Goal: Information Seeking & Learning: Find specific fact

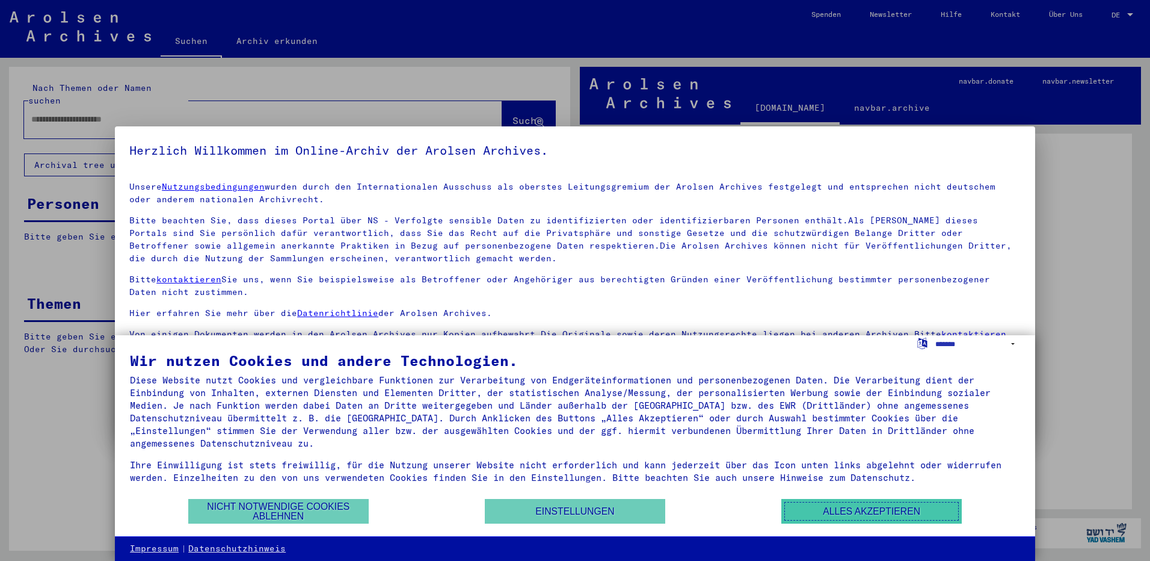
click at [808, 512] on button "Alles akzeptieren" at bounding box center [871, 511] width 180 height 25
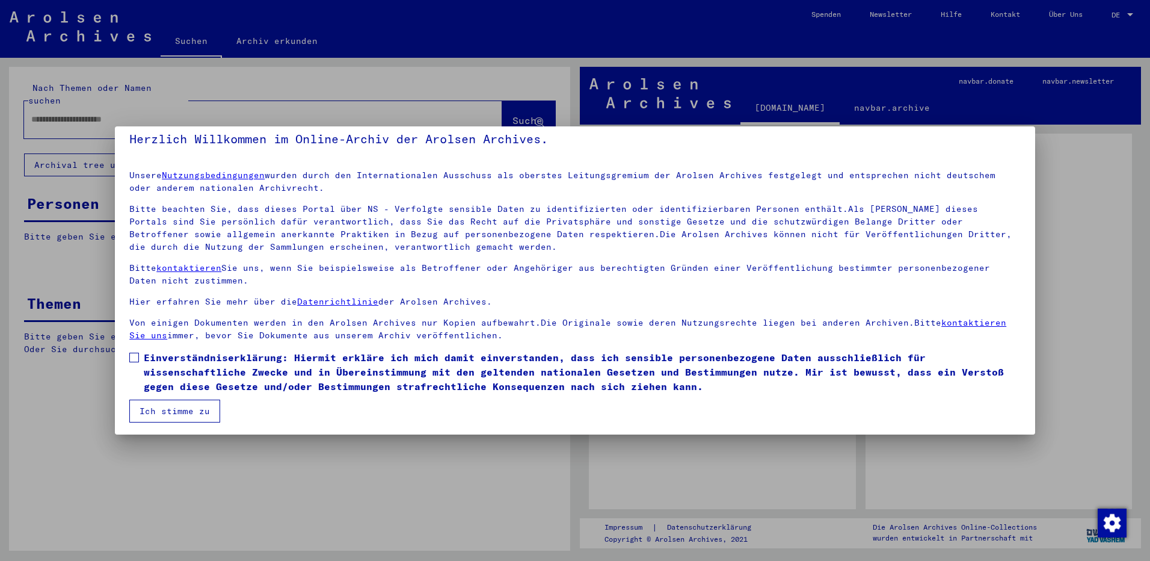
scroll to position [13, 0]
click at [183, 414] on button "Ich stimme zu" at bounding box center [174, 409] width 91 height 23
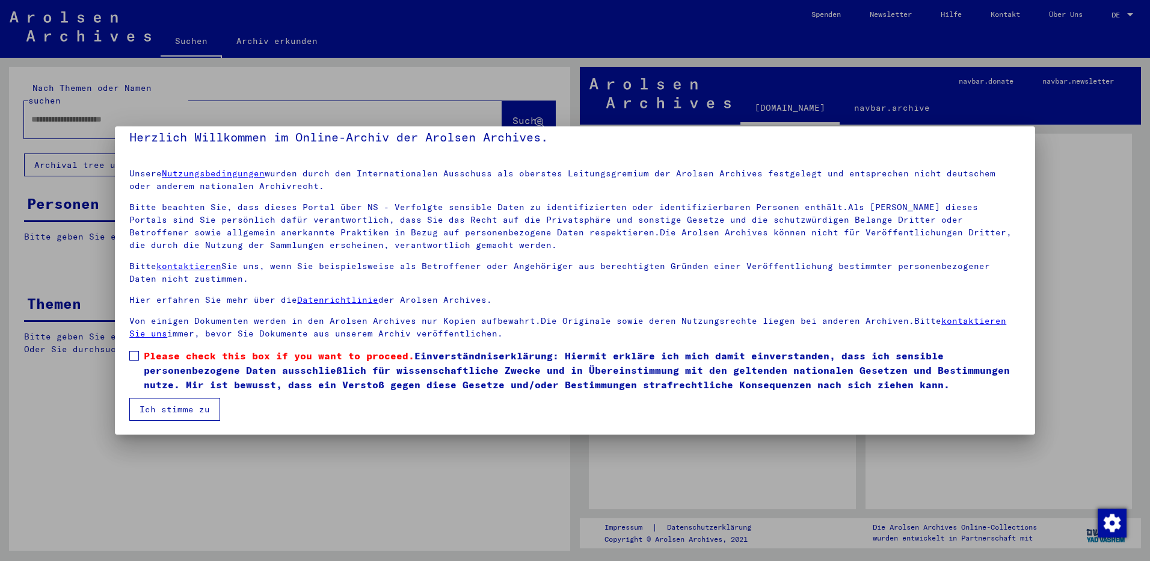
click at [158, 371] on span "Please check this box if you want to proceed. Einverständniserklärung: Hiermit …" at bounding box center [582, 369] width 877 height 43
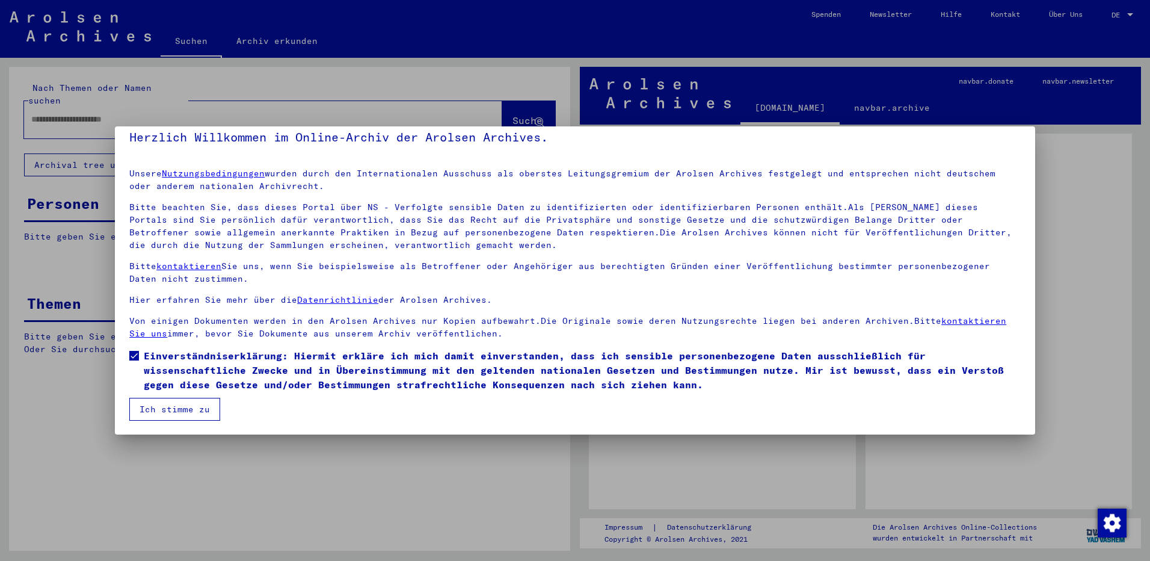
click at [189, 416] on button "Ich stimme zu" at bounding box center [174, 409] width 91 height 23
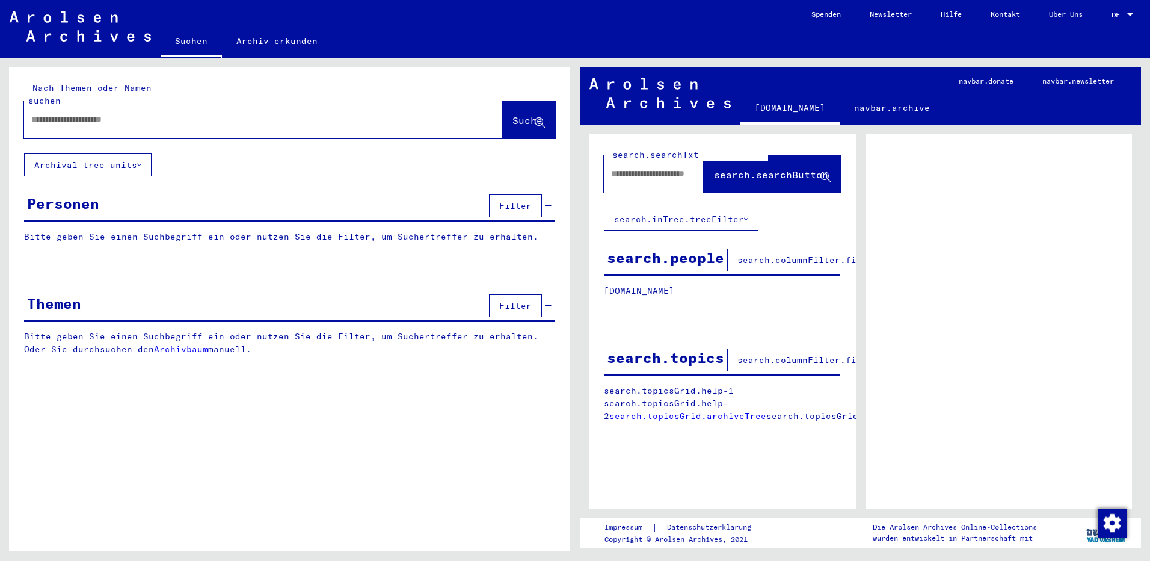
click at [1126, 17] on div at bounding box center [1130, 15] width 11 height 8
click at [1118, 23] on span "English" at bounding box center [1109, 22] width 49 height 22
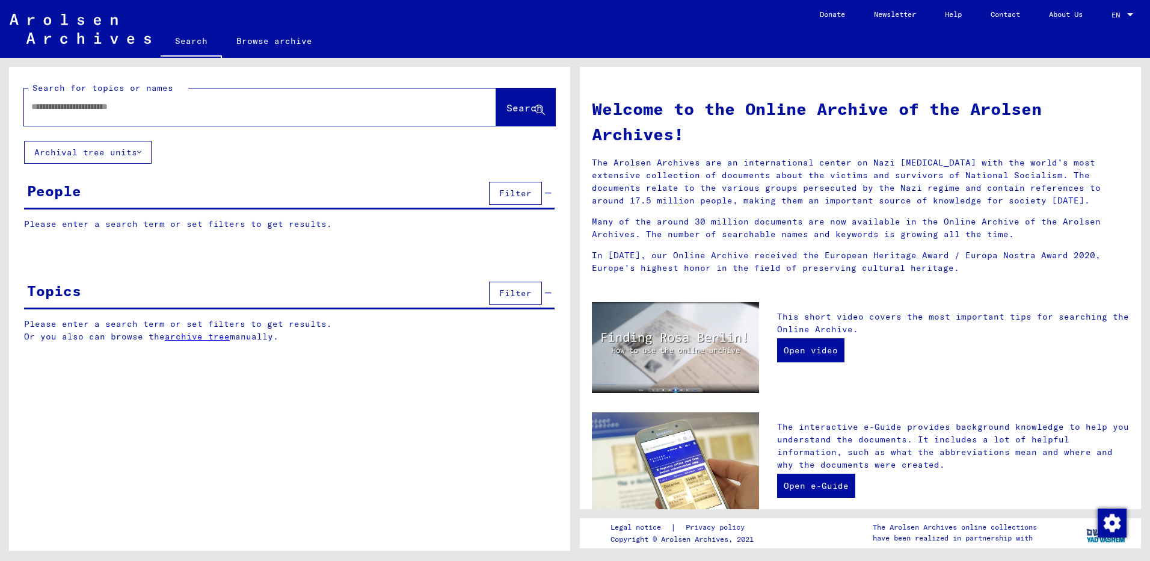
click at [215, 117] on div at bounding box center [242, 106] width 436 height 27
click at [180, 115] on div at bounding box center [242, 106] width 436 height 27
click at [154, 111] on input "text" at bounding box center [245, 106] width 429 height 13
type input "**********"
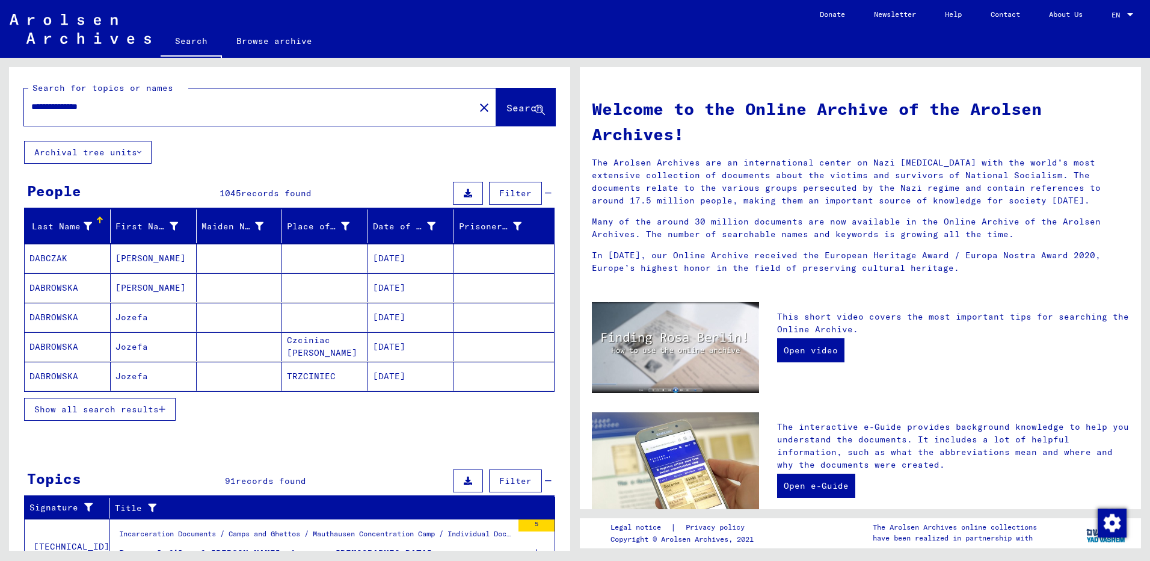
click at [508, 194] on span "Filter" at bounding box center [515, 193] width 32 height 11
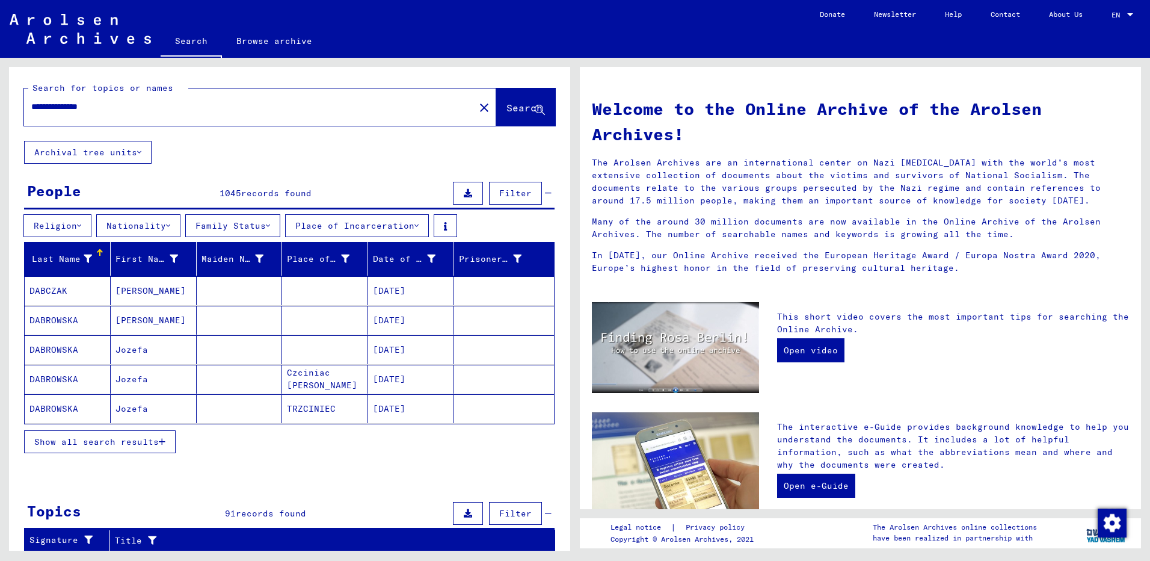
click at [530, 197] on button "Filter" at bounding box center [515, 193] width 53 height 23
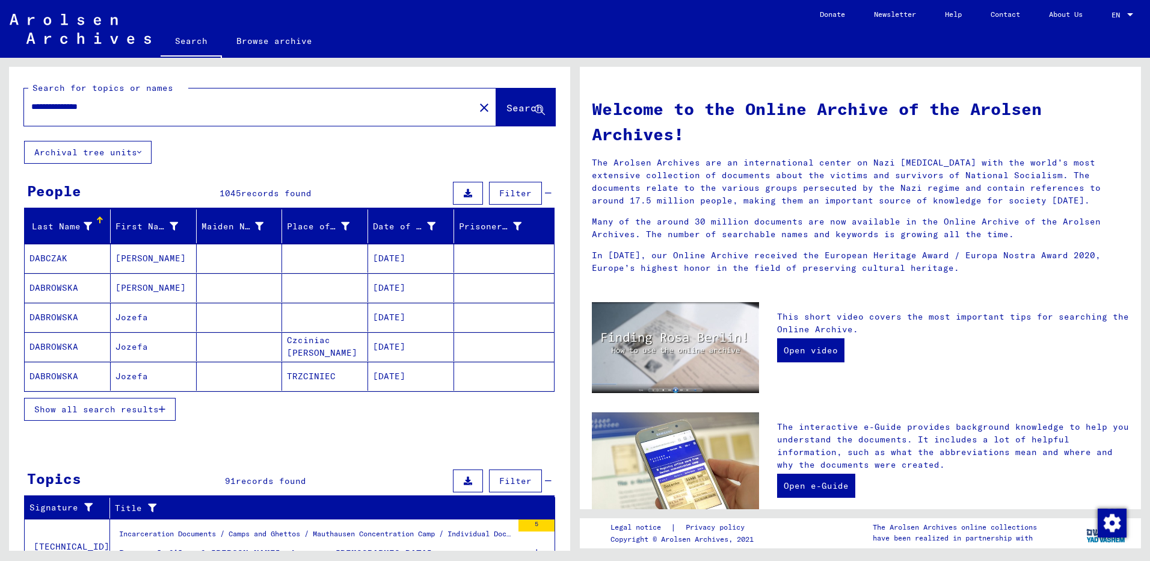
click at [530, 197] on button "Filter" at bounding box center [515, 193] width 53 height 23
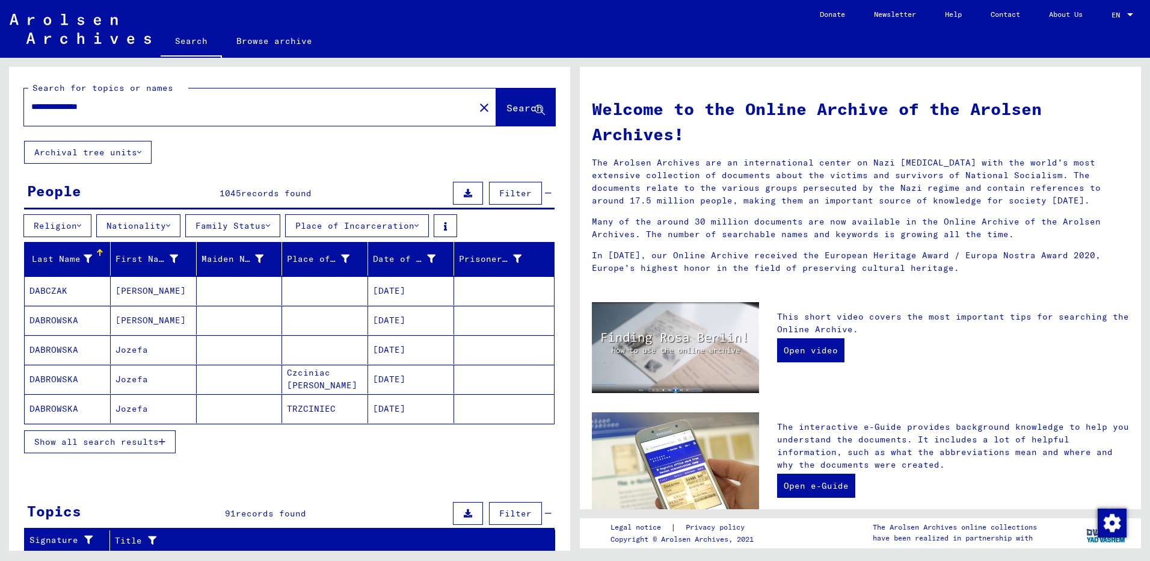
scroll to position [60, 0]
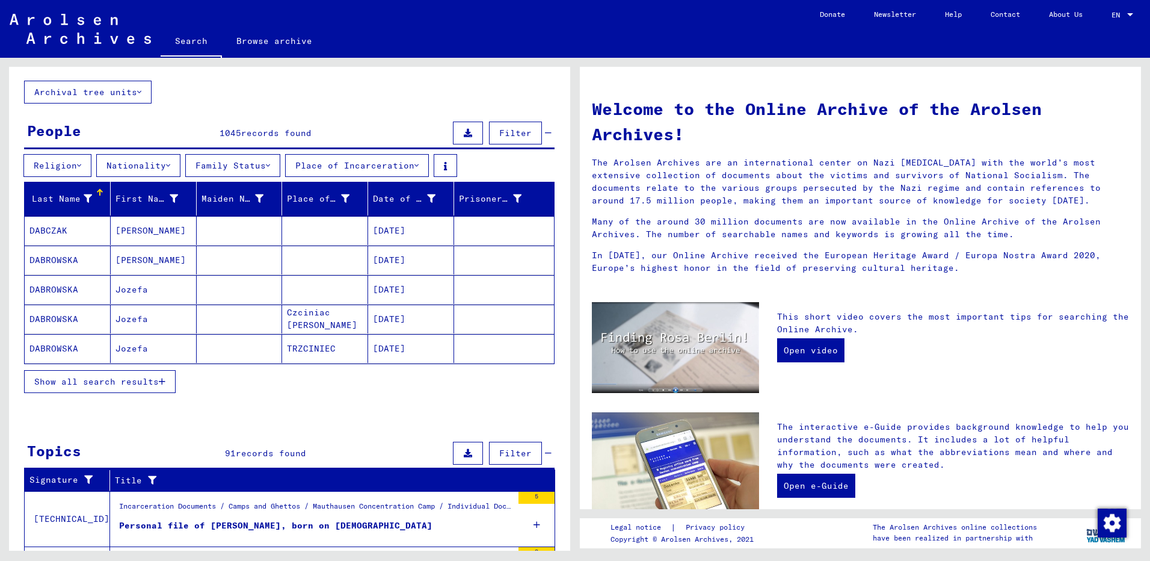
click at [108, 386] on span "Show all search results" at bounding box center [96, 381] width 124 height 11
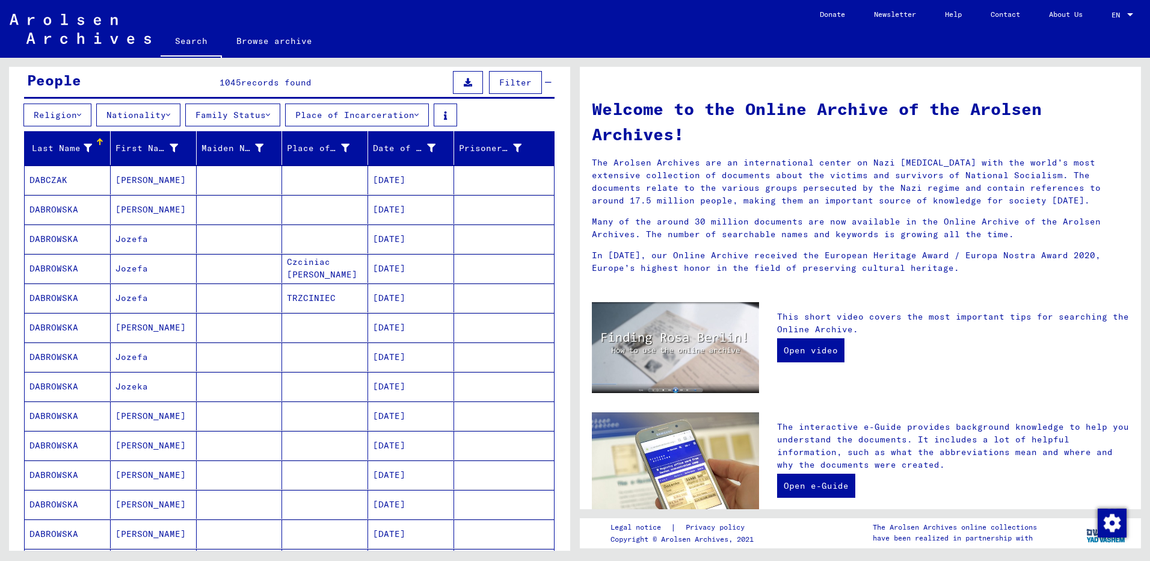
scroll to position [0, 0]
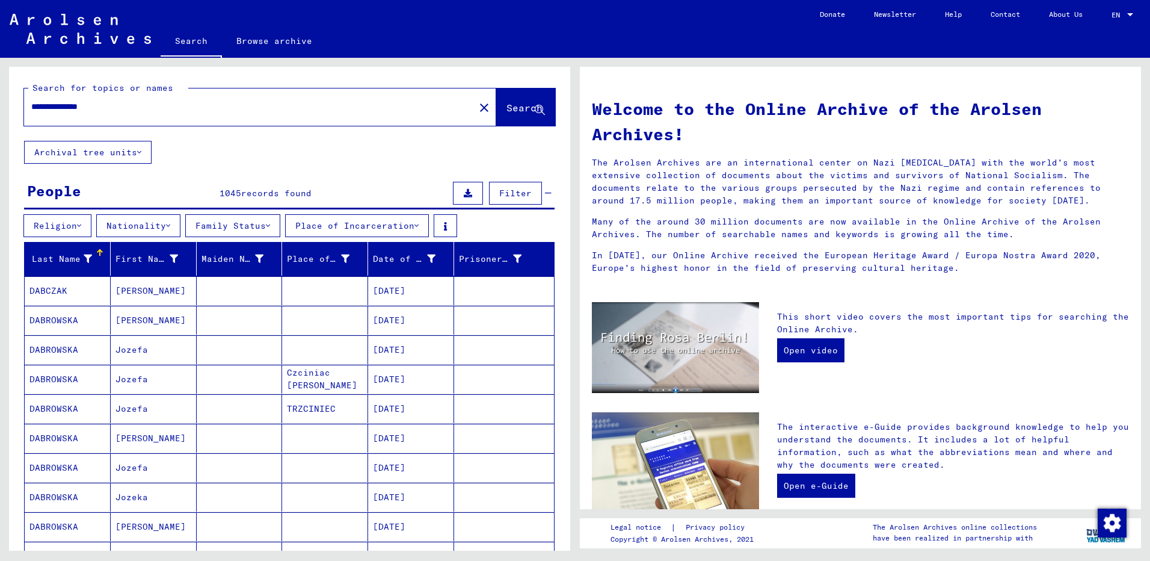
click at [421, 227] on button "Place of Incarceration" at bounding box center [357, 225] width 144 height 23
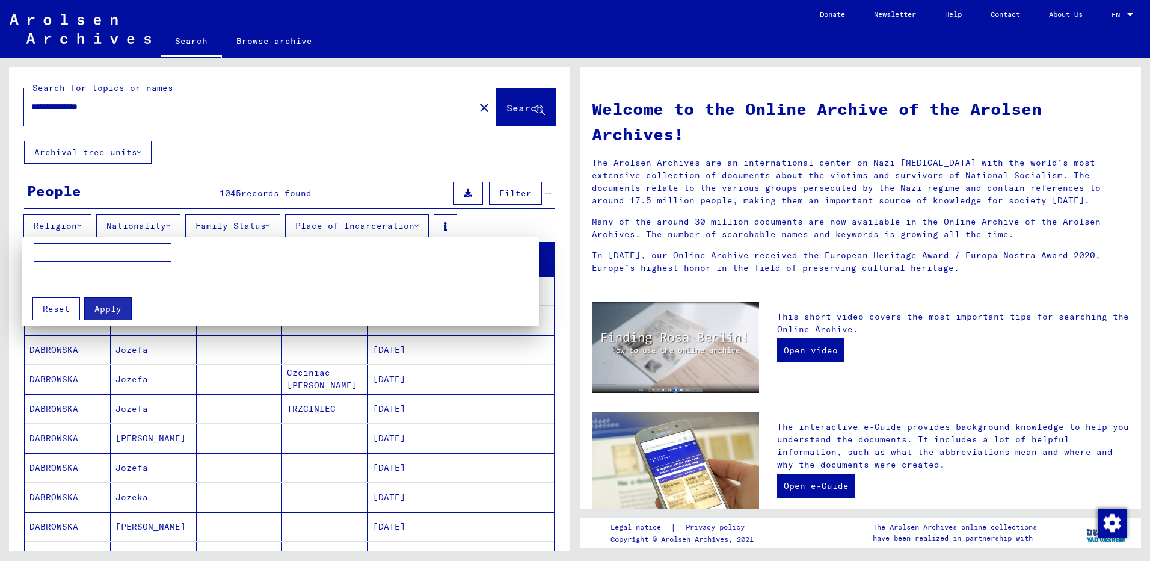
click at [43, 256] on input at bounding box center [103, 252] width 138 height 19
drag, startPoint x: 126, startPoint y: 250, endPoint x: 21, endPoint y: 250, distance: 104.7
click at [21, 250] on div "****** Apply Reset" at bounding box center [575, 280] width 1150 height 561
type input "*******"
click at [93, 302] on button "Apply" at bounding box center [108, 308] width 48 height 23
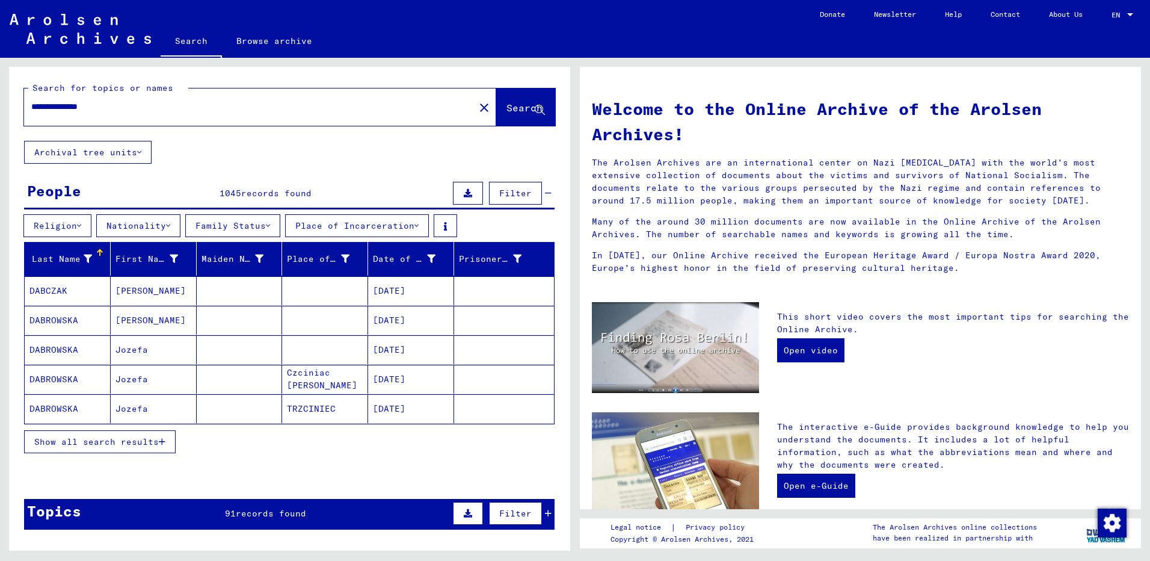
scroll to position [180, 0]
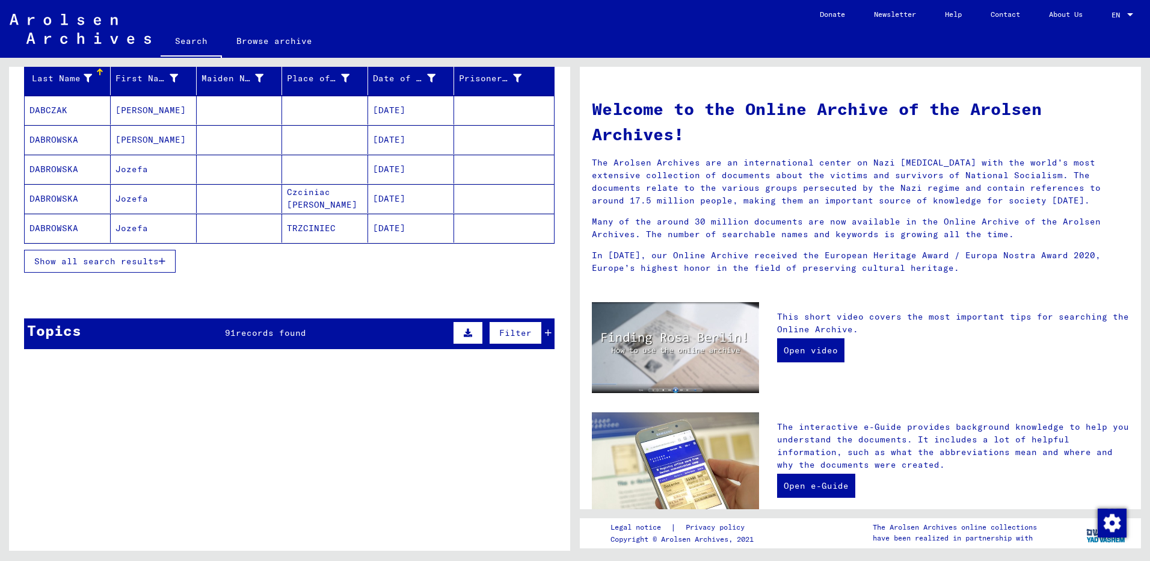
click at [159, 269] on button "Show all search results" at bounding box center [100, 261] width 152 height 23
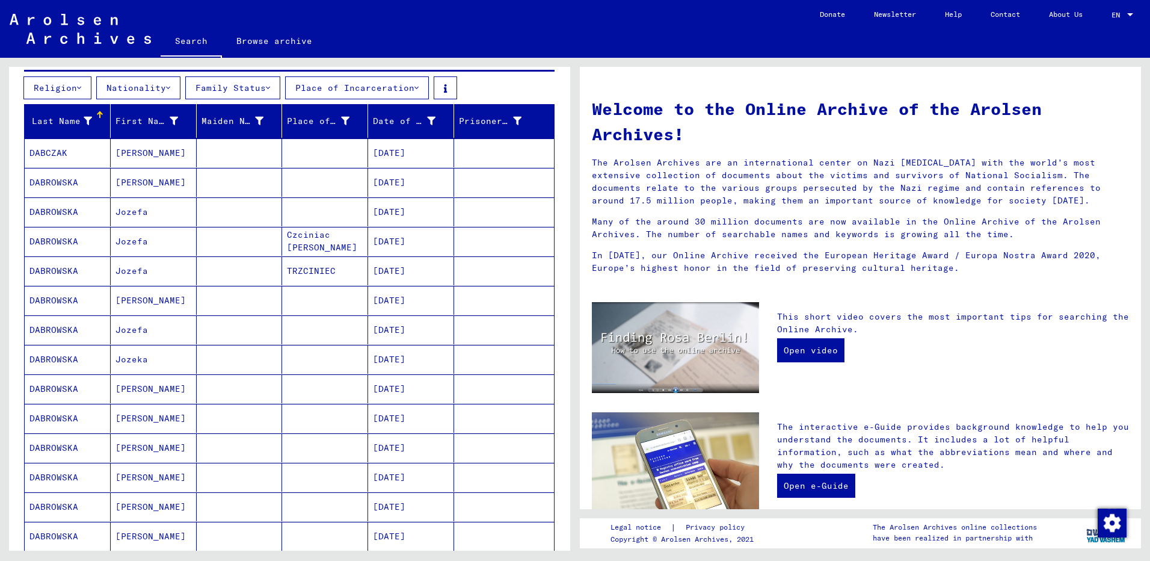
scroll to position [0, 0]
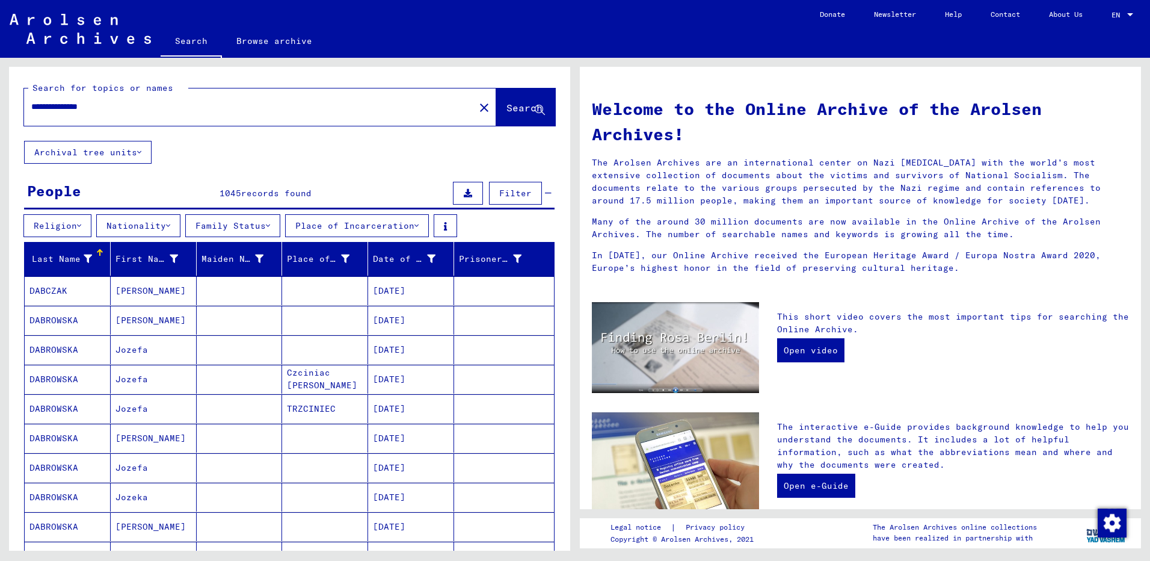
click at [141, 159] on button "Archival tree units" at bounding box center [88, 152] width 128 height 23
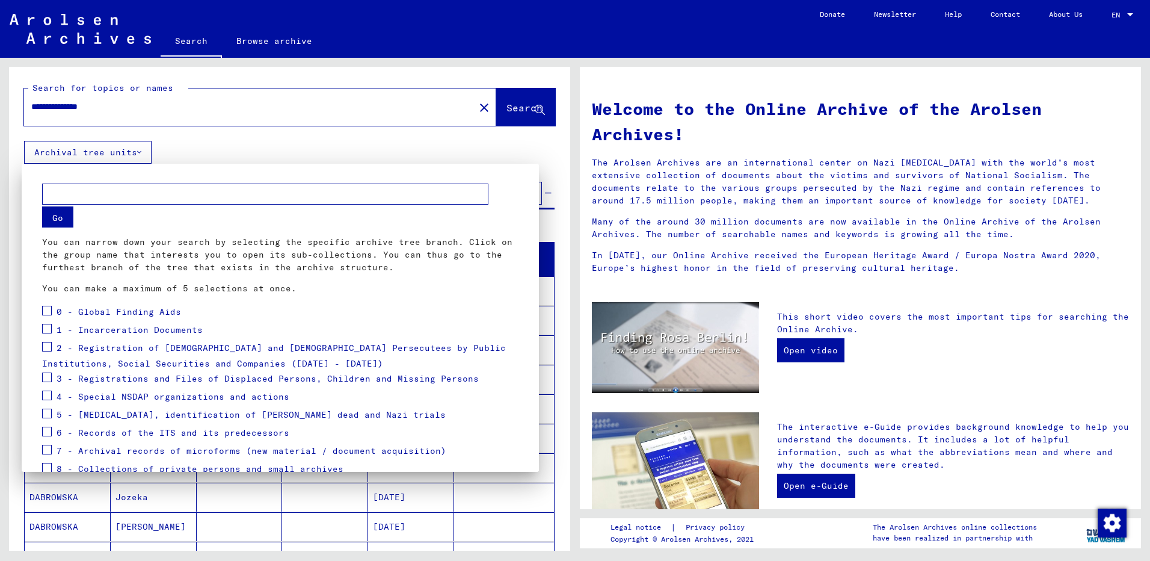
click at [142, 155] on div at bounding box center [575, 280] width 1150 height 561
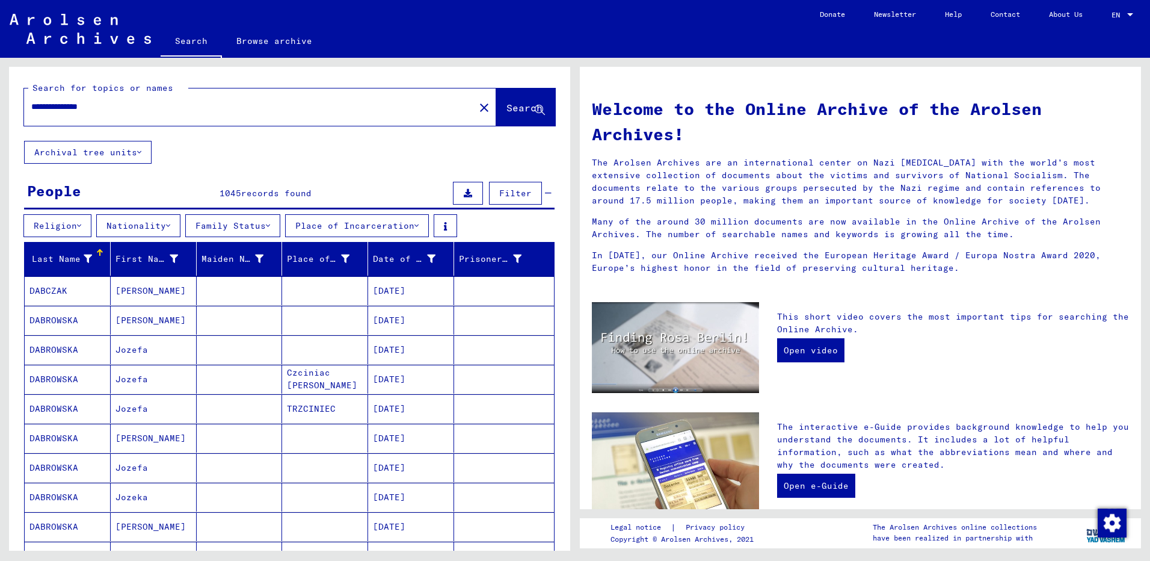
click at [74, 229] on button "Religion" at bounding box center [57, 225] width 68 height 23
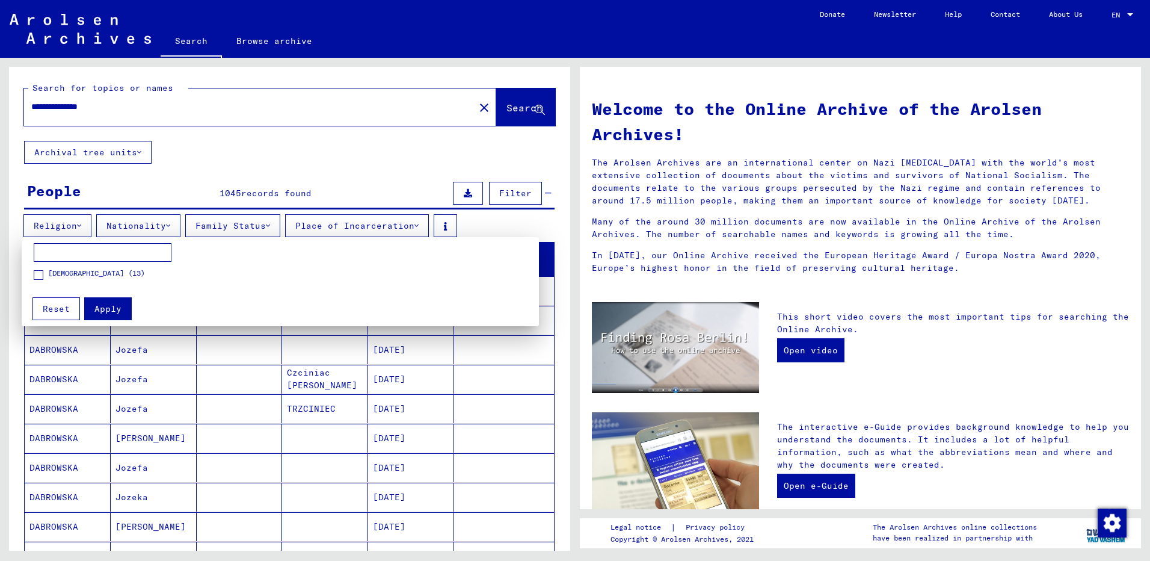
click at [114, 223] on div at bounding box center [575, 280] width 1150 height 561
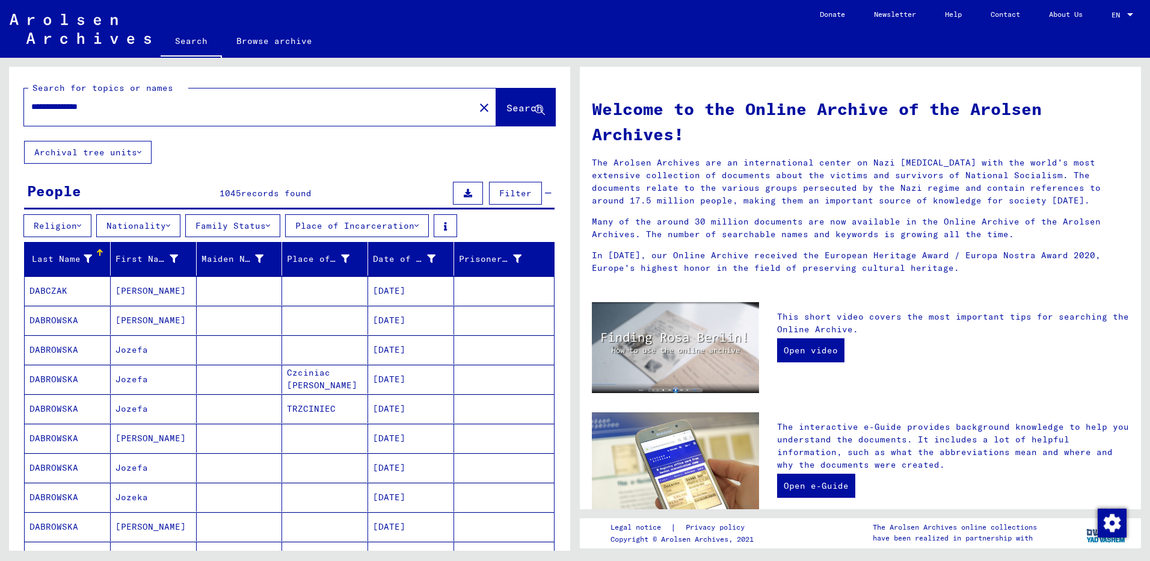
click at [545, 190] on icon at bounding box center [548, 193] width 7 height 8
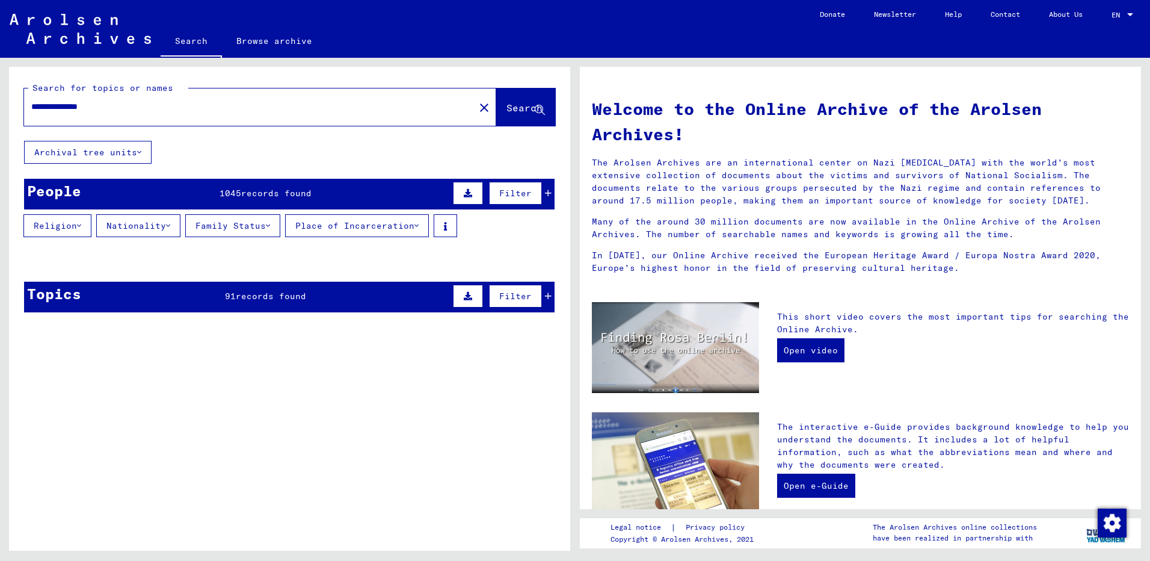
click at [524, 195] on button "Filter" at bounding box center [515, 193] width 53 height 23
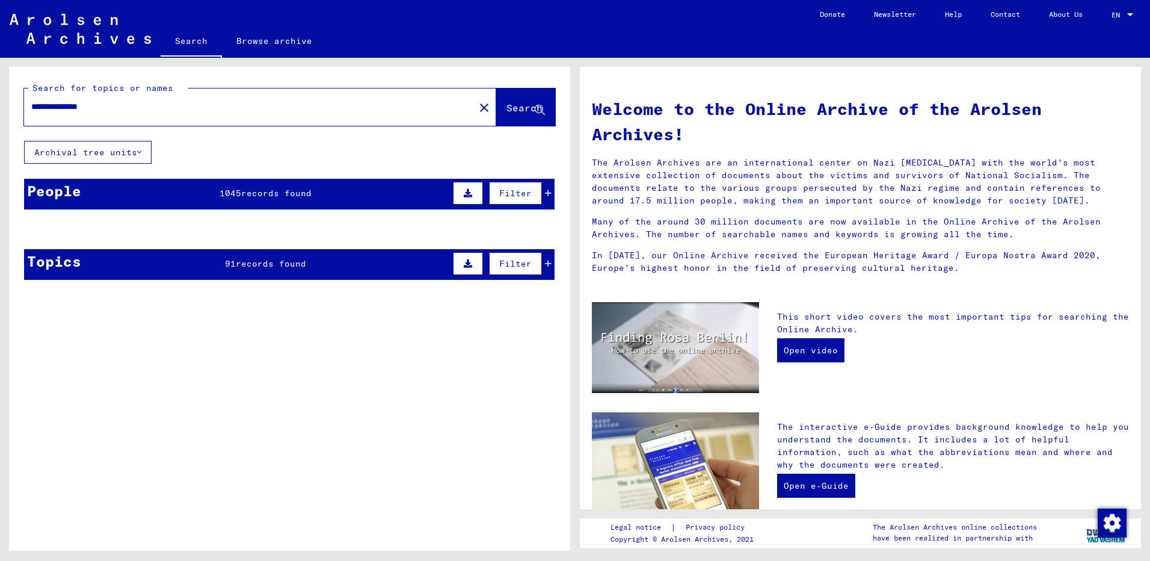
click at [524, 196] on button "Filter" at bounding box center [515, 193] width 53 height 23
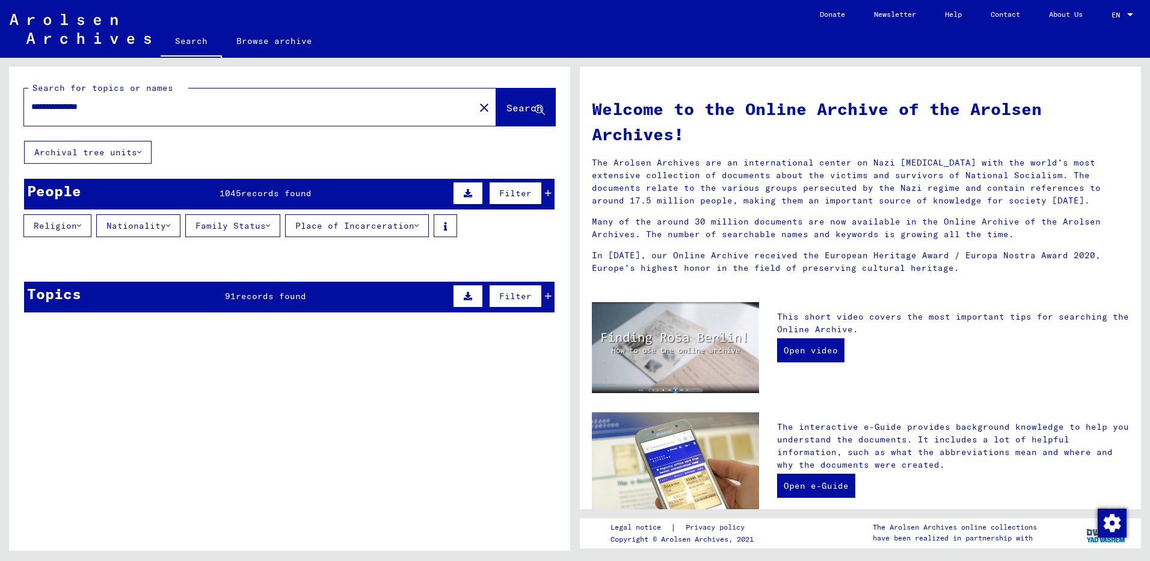
click at [506, 114] on span "Search" at bounding box center [525, 108] width 38 height 13
click at [402, 191] on div "People 1045 records found Filter" at bounding box center [289, 194] width 530 height 31
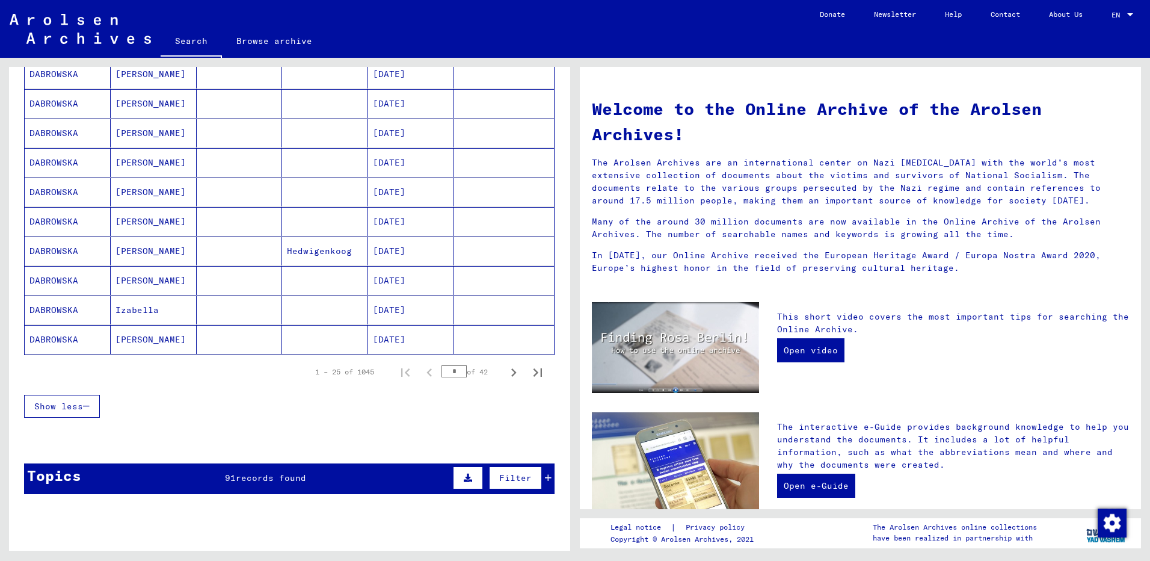
scroll to position [662, 0]
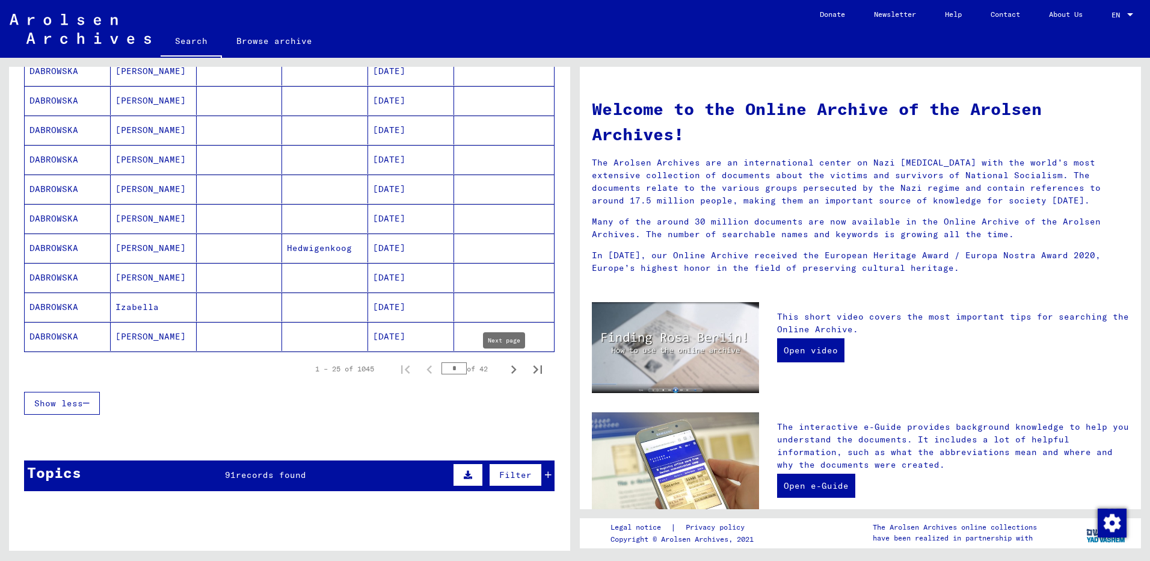
click at [511, 370] on icon "Next page" at bounding box center [513, 369] width 5 height 8
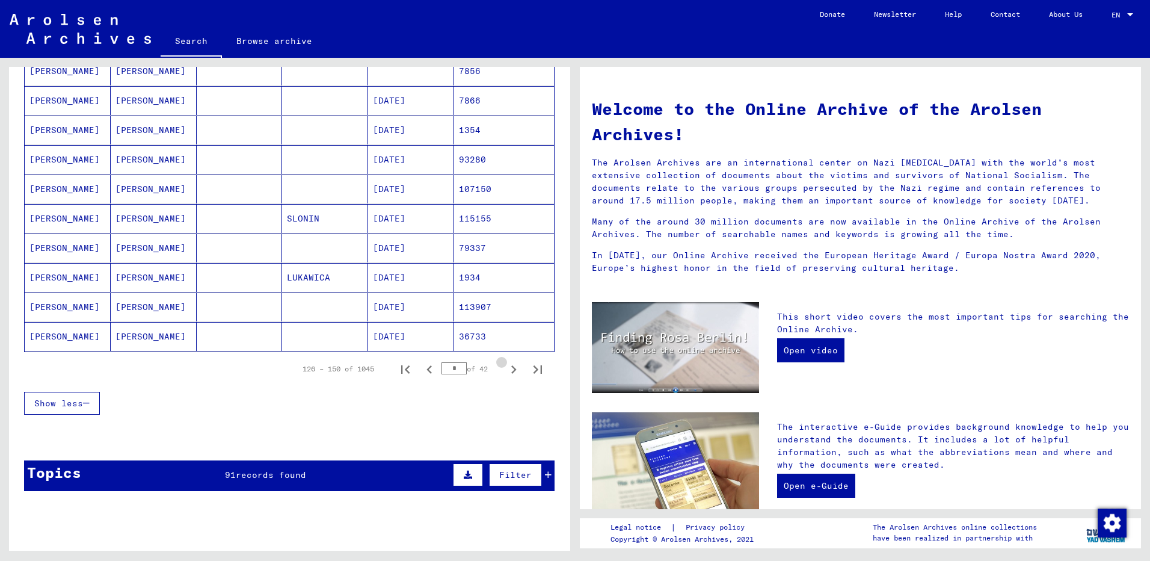
click at [511, 370] on icon "Next page" at bounding box center [513, 369] width 5 height 8
click at [426, 374] on icon "Previous page" at bounding box center [429, 369] width 17 height 17
type input "*"
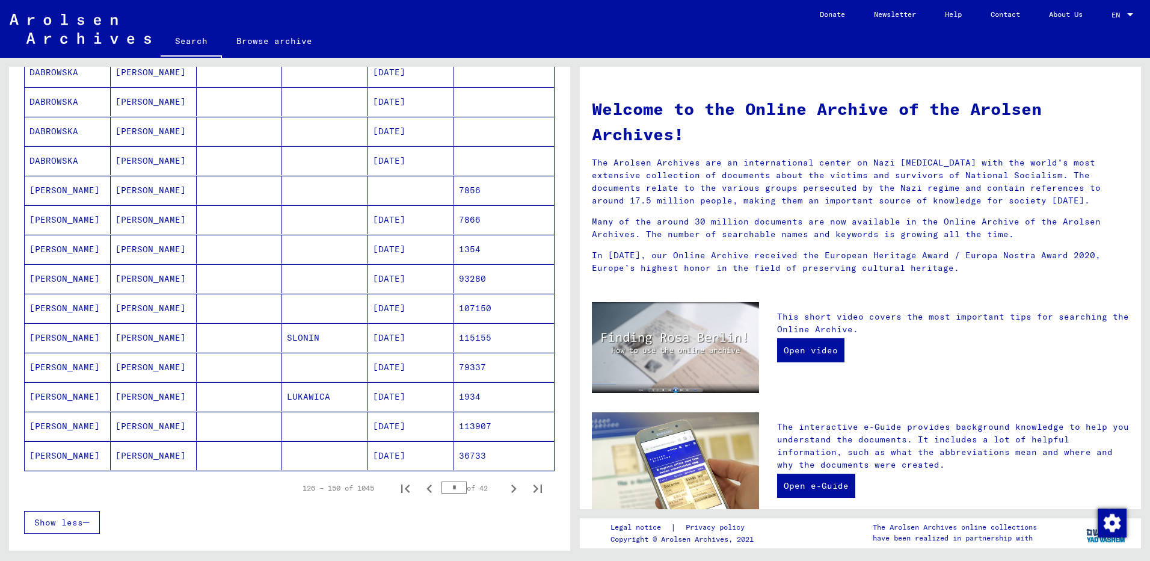
scroll to position [421, 0]
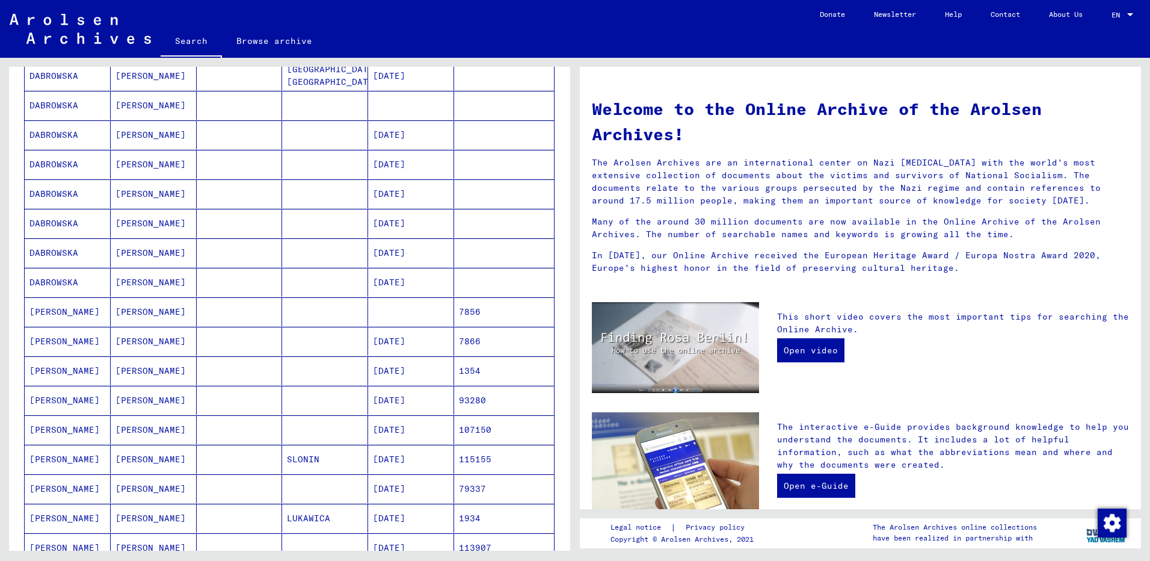
click at [172, 403] on mat-cell "[PERSON_NAME]" at bounding box center [154, 400] width 86 height 29
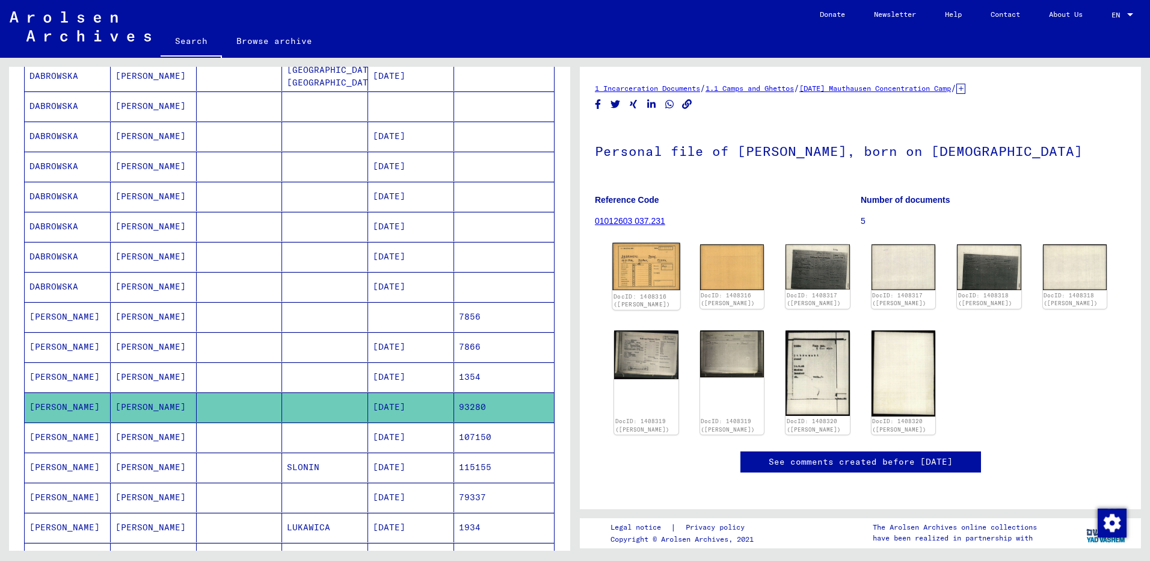
click at [654, 284] on img at bounding box center [645, 267] width 67 height 48
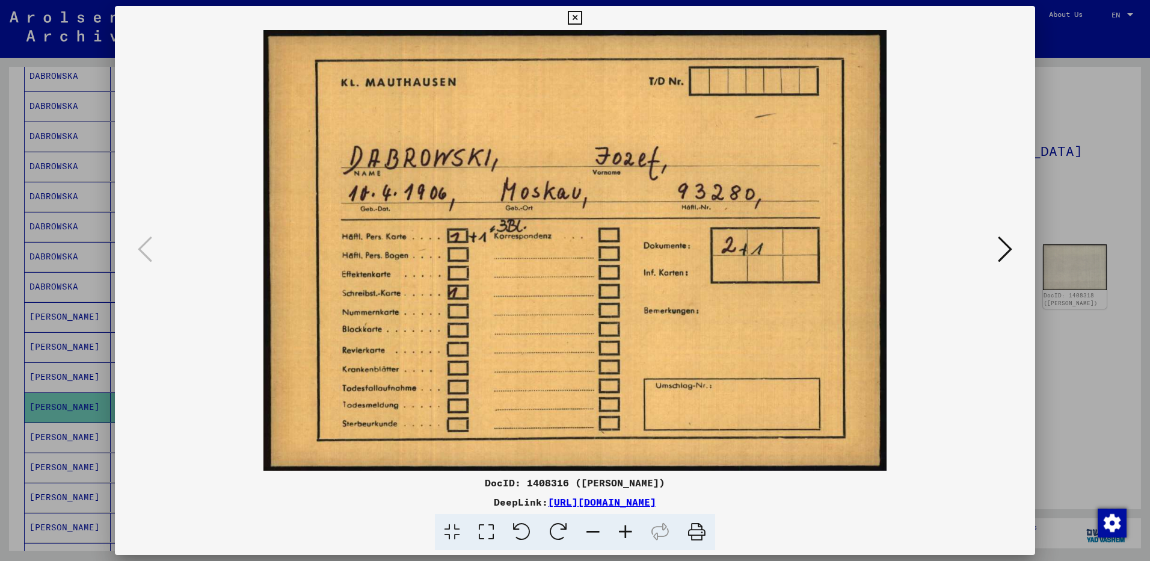
click at [1006, 257] on icon at bounding box center [1005, 249] width 14 height 29
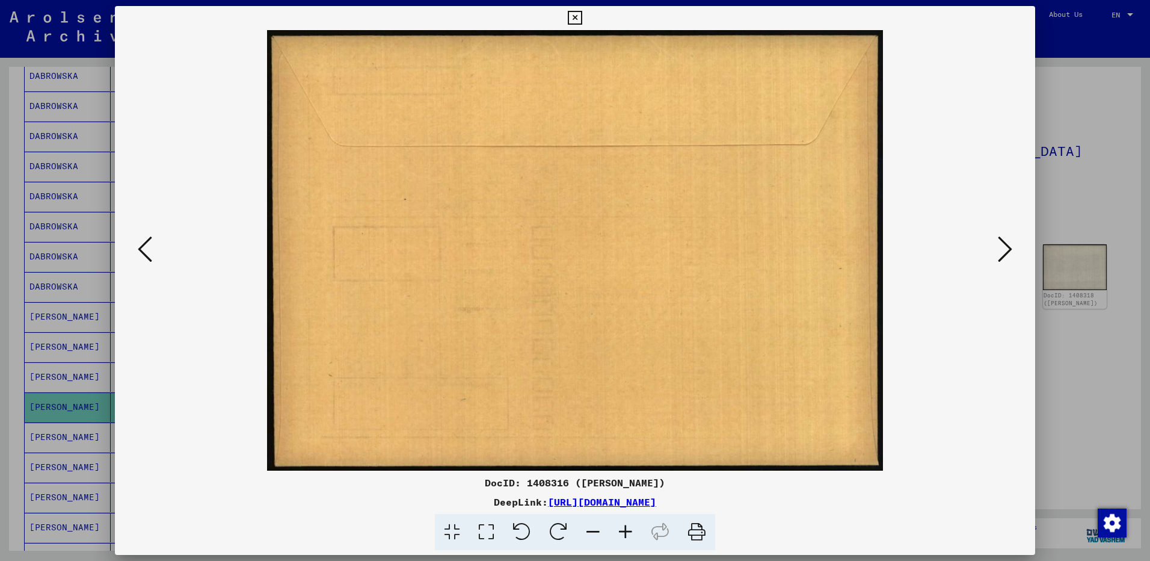
click at [1006, 256] on icon at bounding box center [1005, 249] width 14 height 29
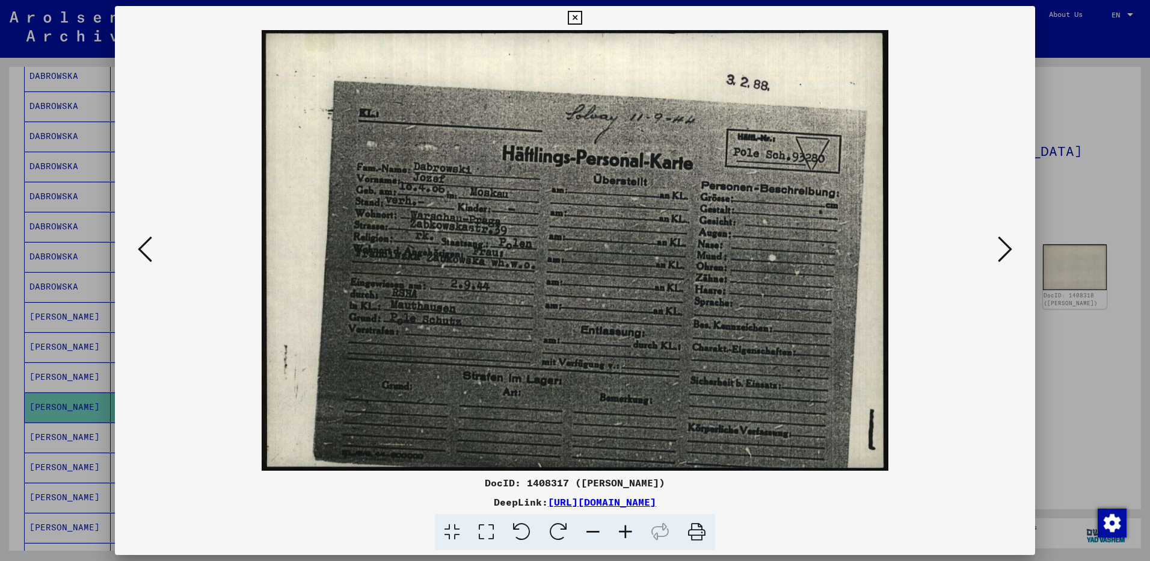
click at [1006, 256] on icon at bounding box center [1005, 249] width 14 height 29
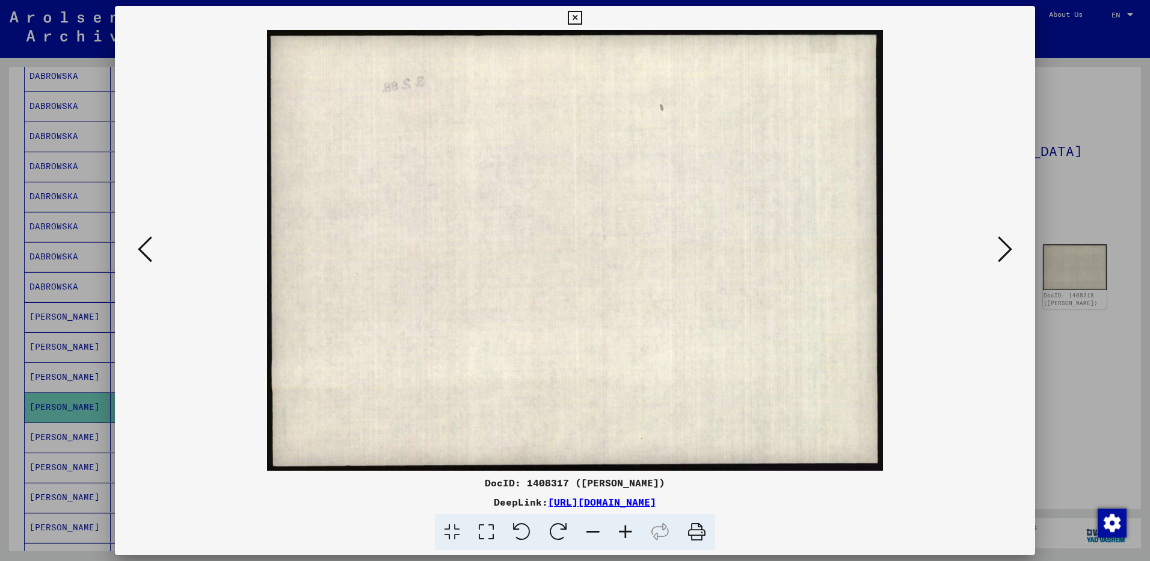
click at [1006, 256] on icon at bounding box center [1005, 249] width 14 height 29
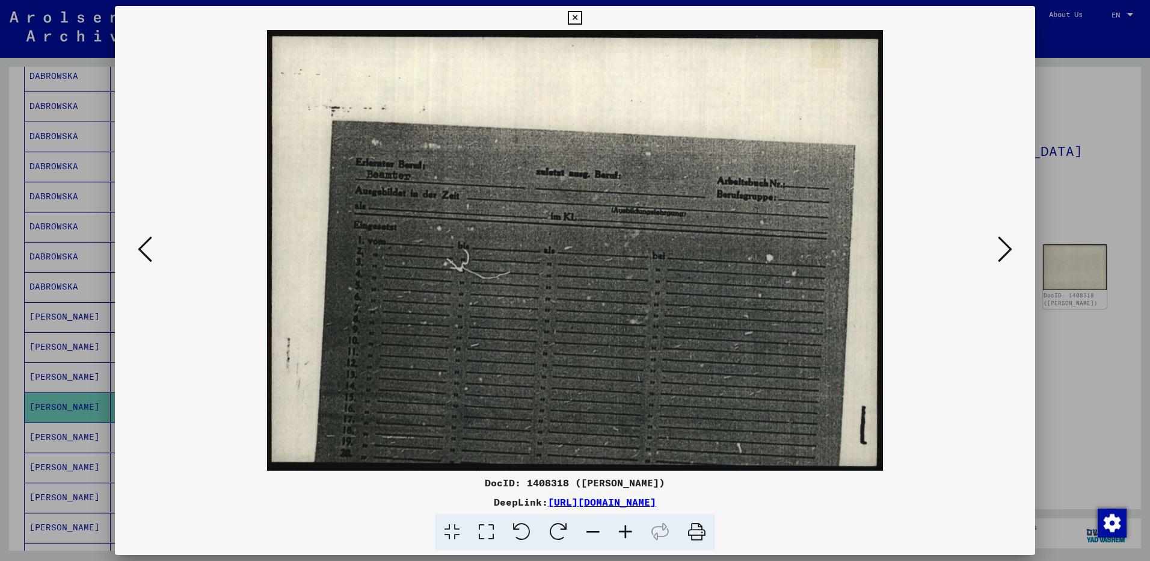
click at [1006, 256] on icon at bounding box center [1005, 249] width 14 height 29
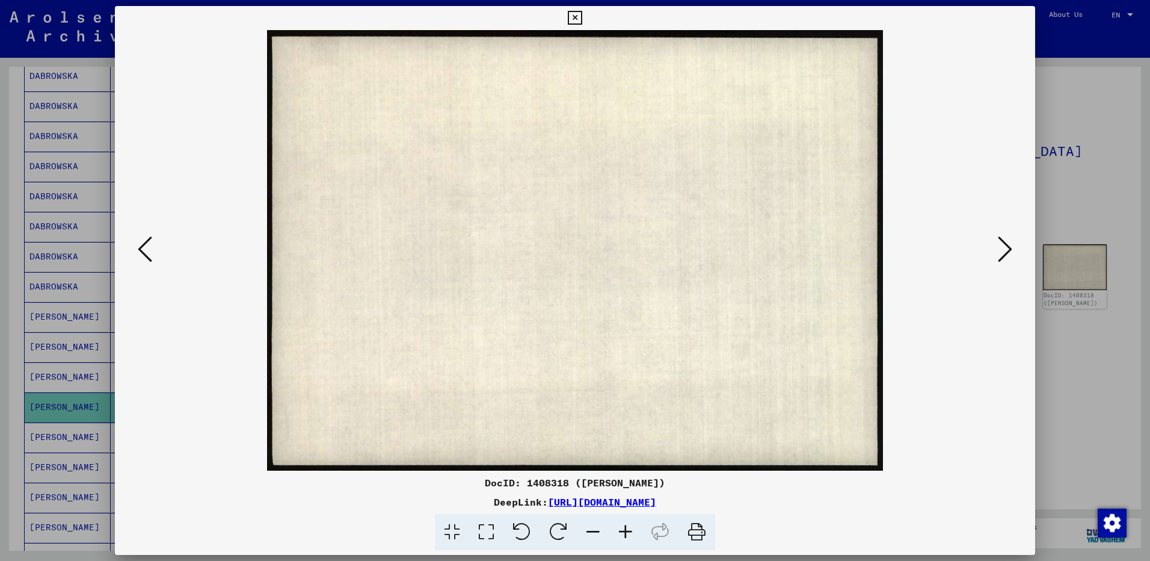
click at [1006, 256] on icon at bounding box center [1005, 249] width 14 height 29
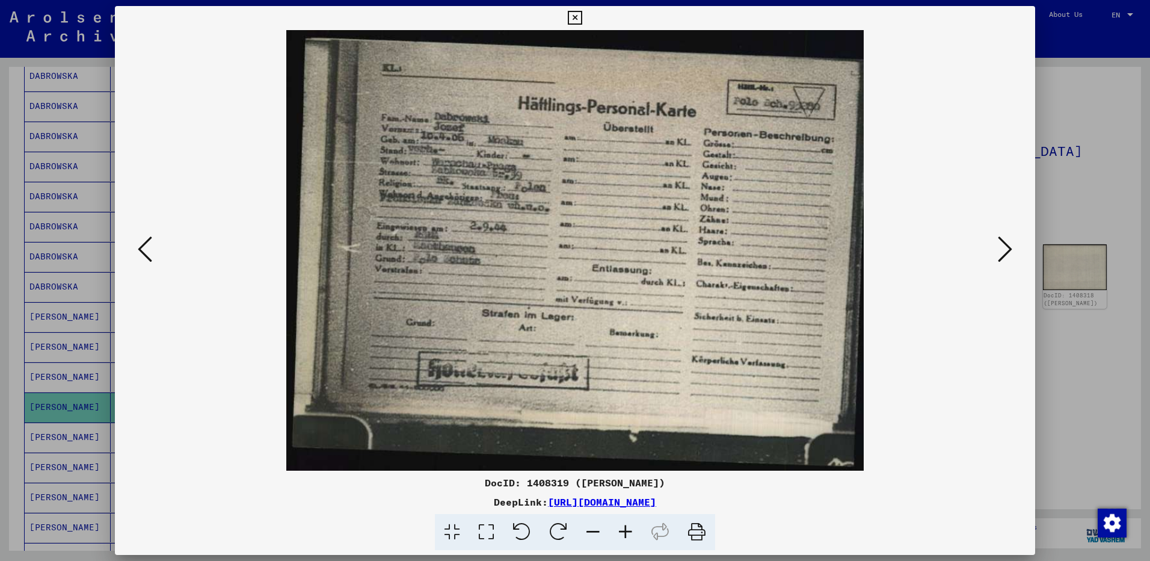
click at [1006, 256] on icon at bounding box center [1005, 249] width 14 height 29
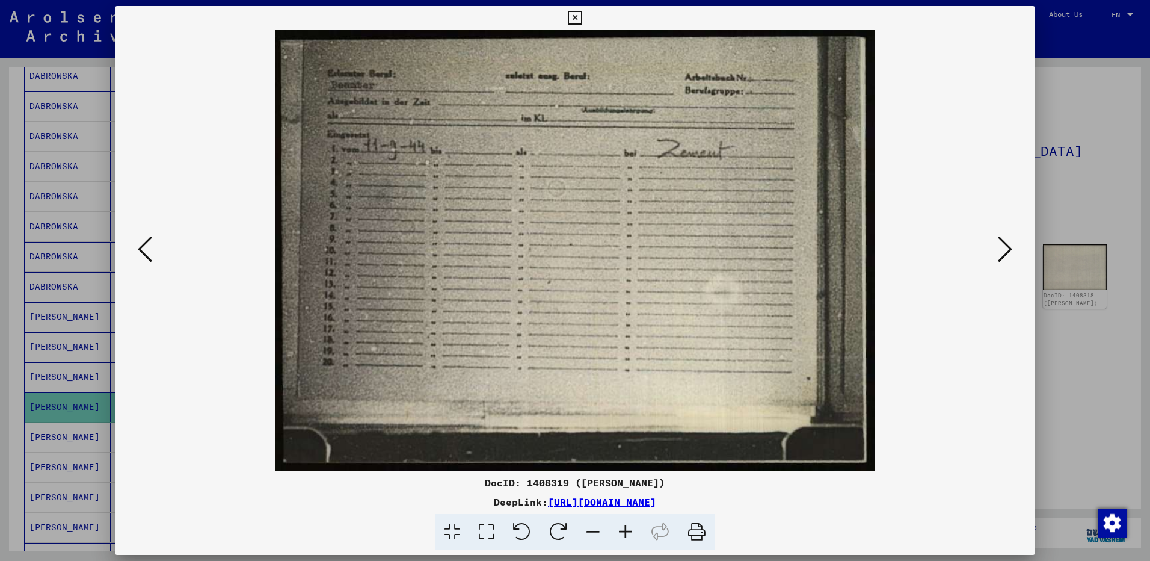
click at [1006, 256] on icon at bounding box center [1005, 249] width 14 height 29
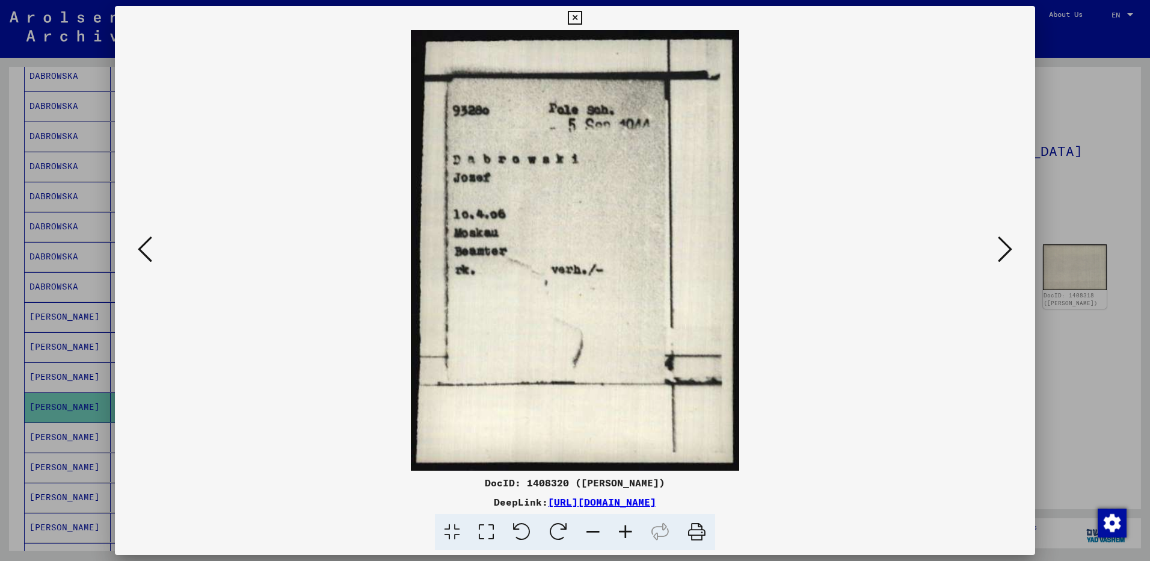
click at [1006, 256] on icon at bounding box center [1005, 249] width 14 height 29
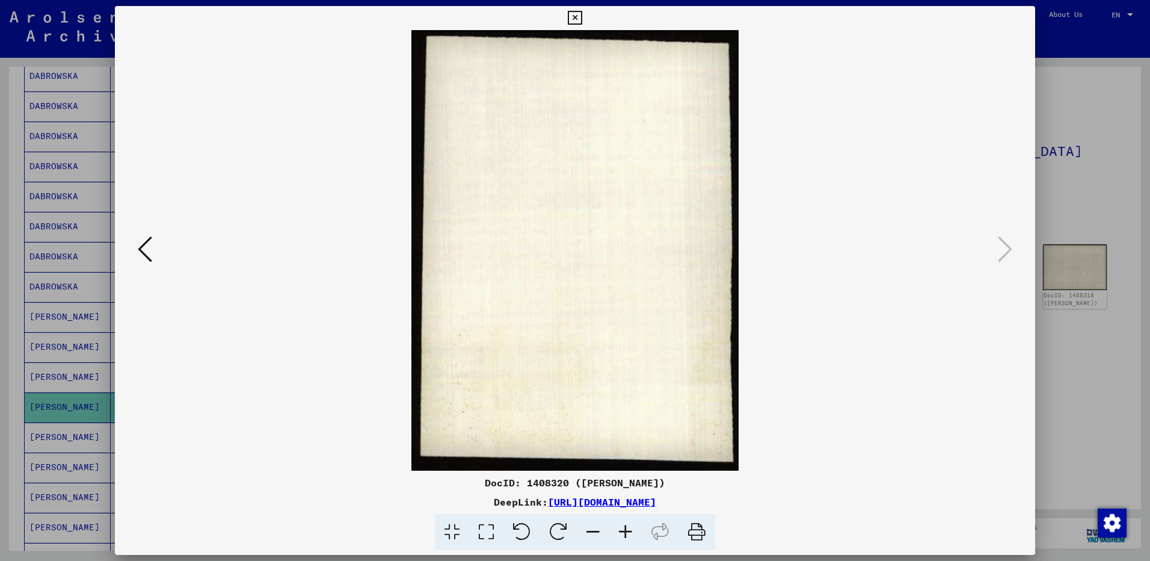
click at [158, 254] on img at bounding box center [575, 250] width 838 height 440
click at [152, 254] on icon at bounding box center [145, 249] width 14 height 29
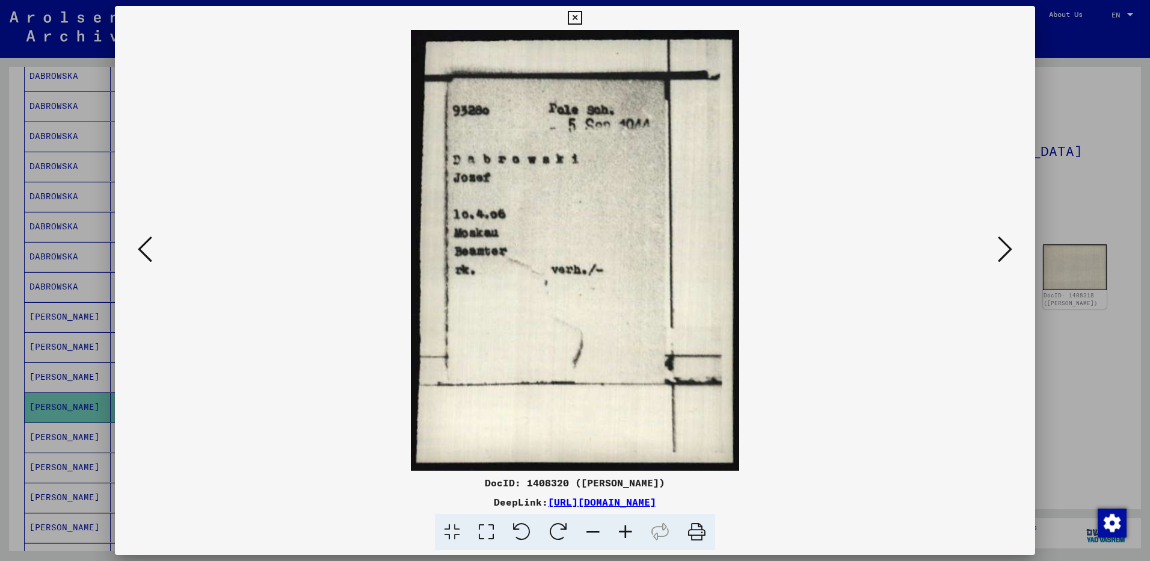
click at [1001, 244] on icon at bounding box center [1005, 249] width 14 height 29
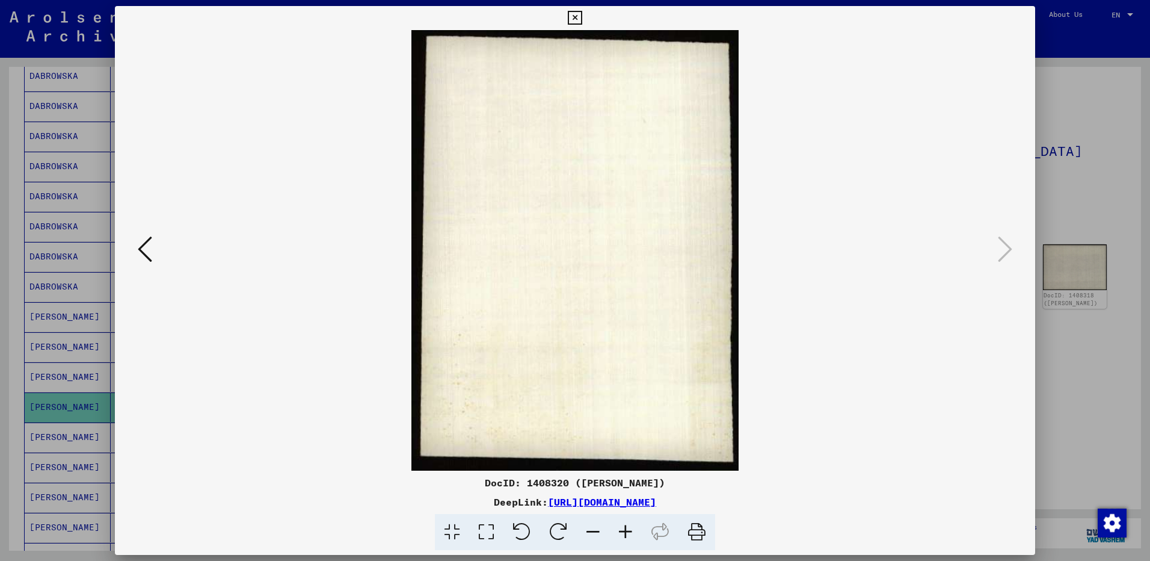
click at [1114, 134] on div at bounding box center [575, 280] width 1150 height 561
